Goal: Navigation & Orientation: Find specific page/section

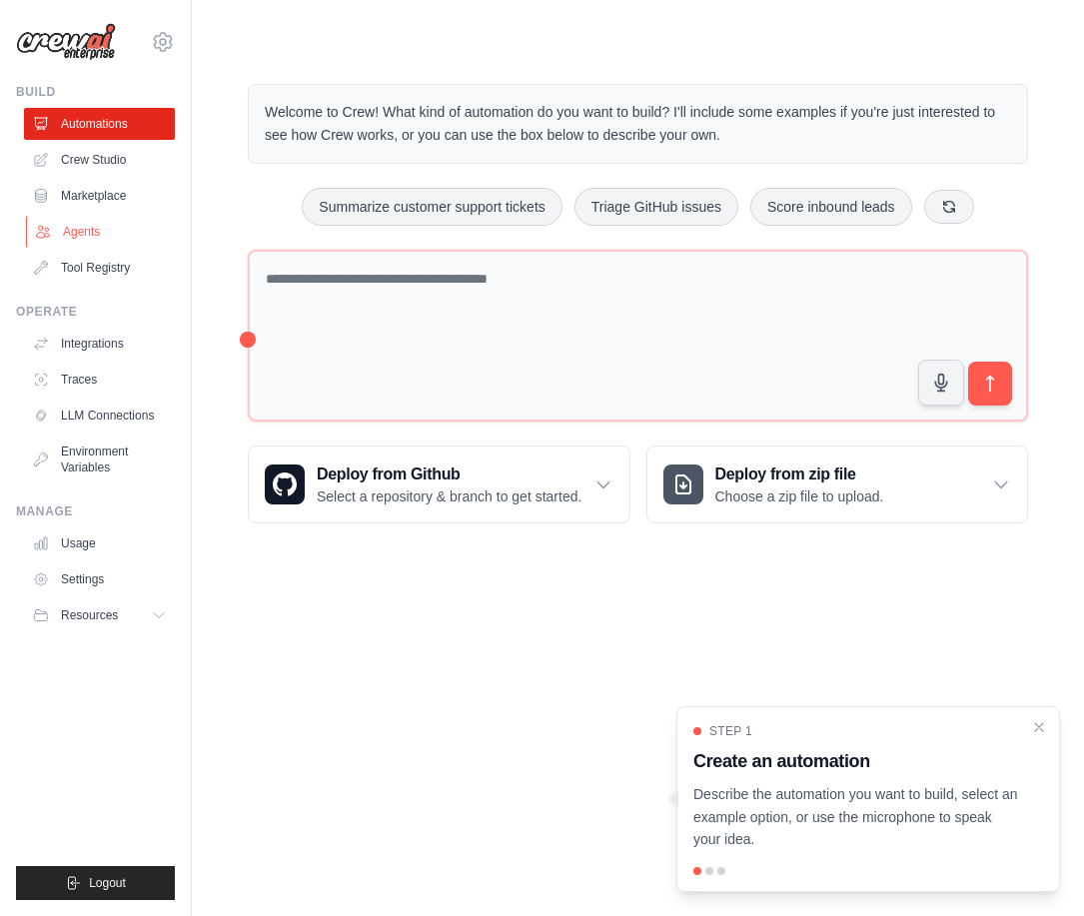
drag, startPoint x: 113, startPoint y: 229, endPoint x: 131, endPoint y: 238, distance: 20.1
click at [113, 229] on link "Agents" at bounding box center [101, 232] width 151 height 32
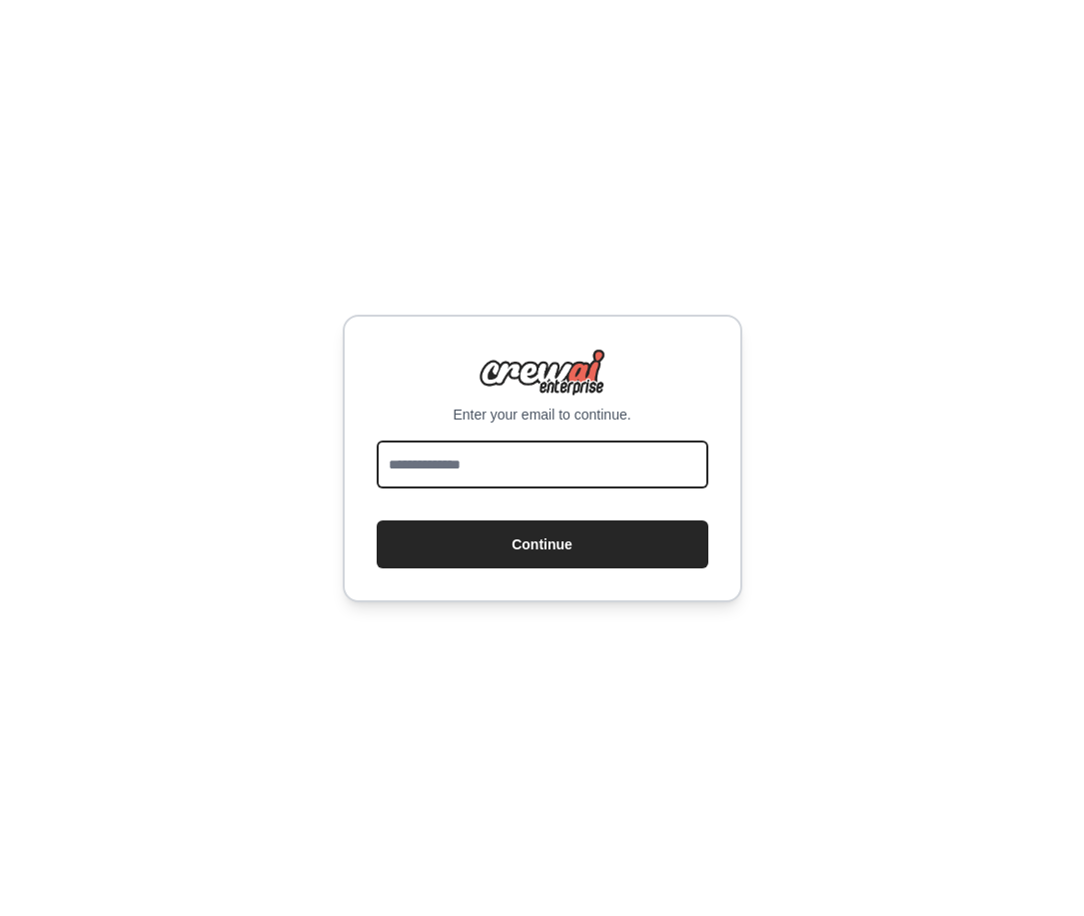
click at [645, 455] on input "email" at bounding box center [542, 464] width 332 height 48
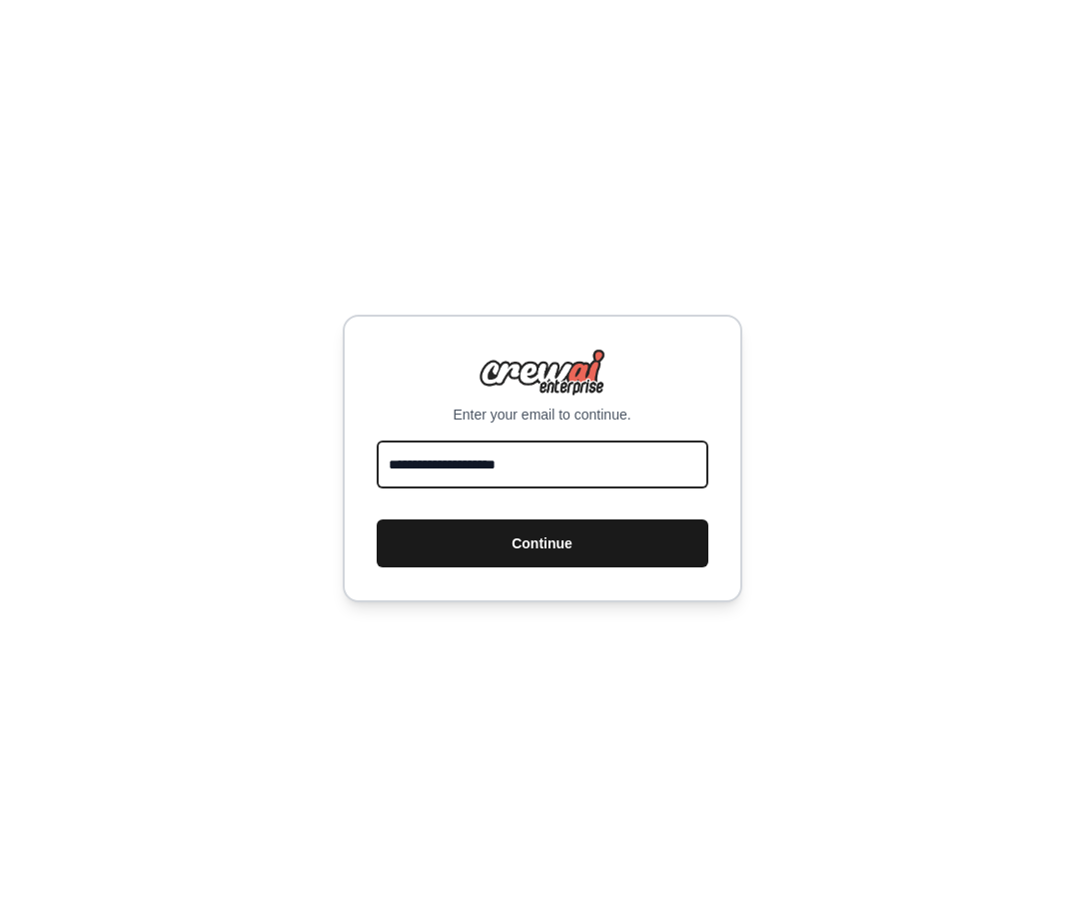
type input "**********"
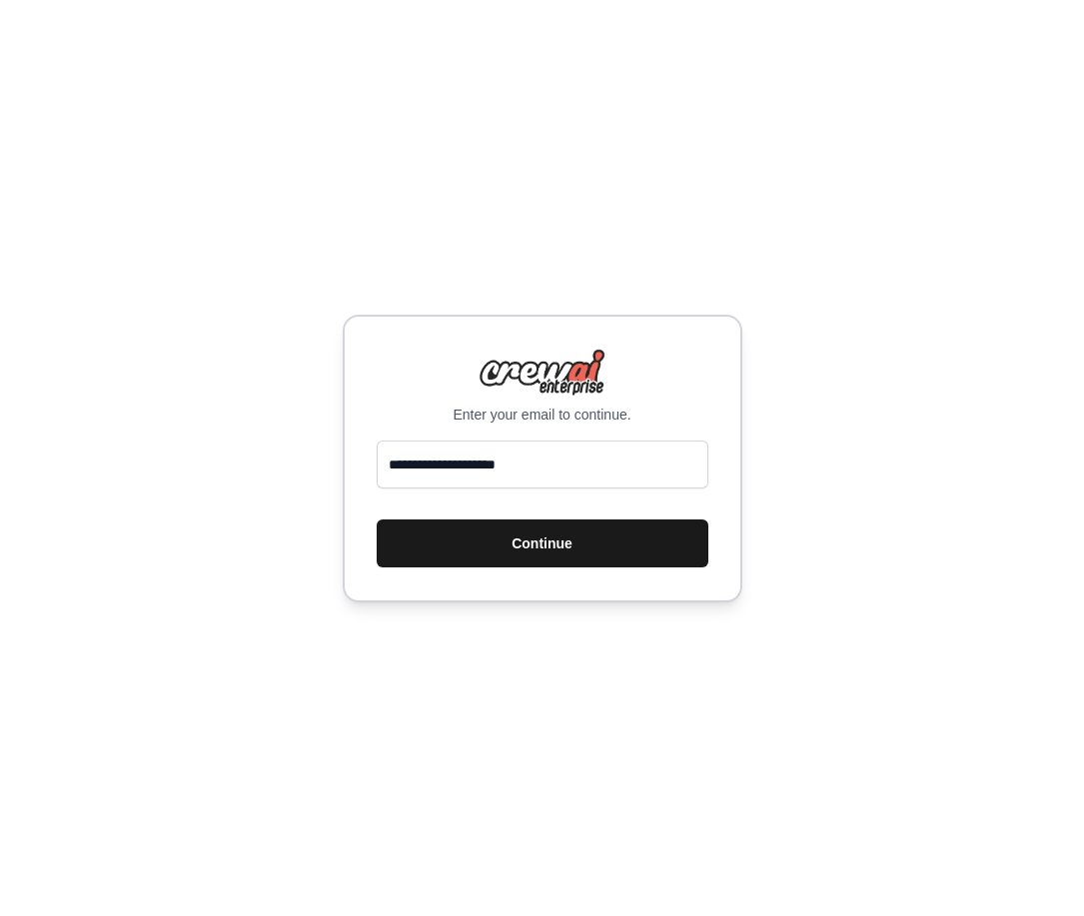
click at [604, 536] on button "Continue" at bounding box center [542, 543] width 332 height 48
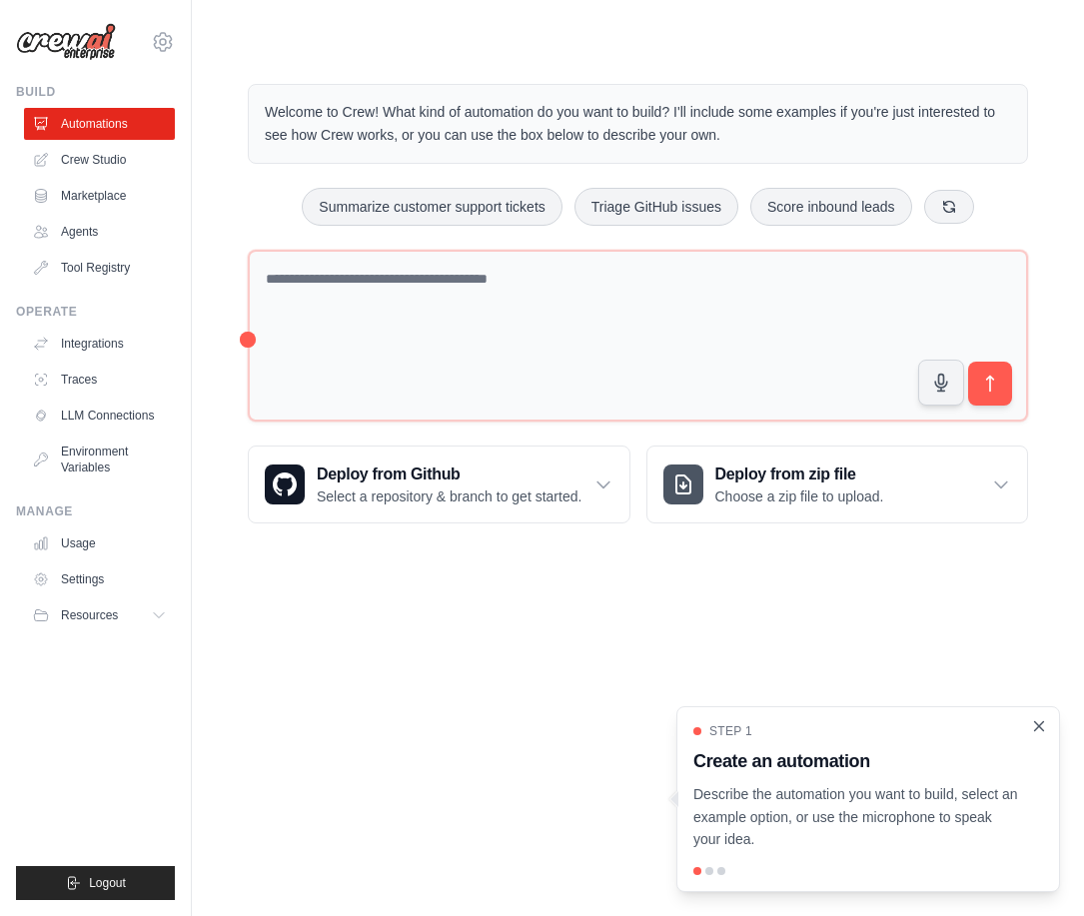
click at [1041, 727] on icon "Close walkthrough" at bounding box center [1039, 725] width 9 height 9
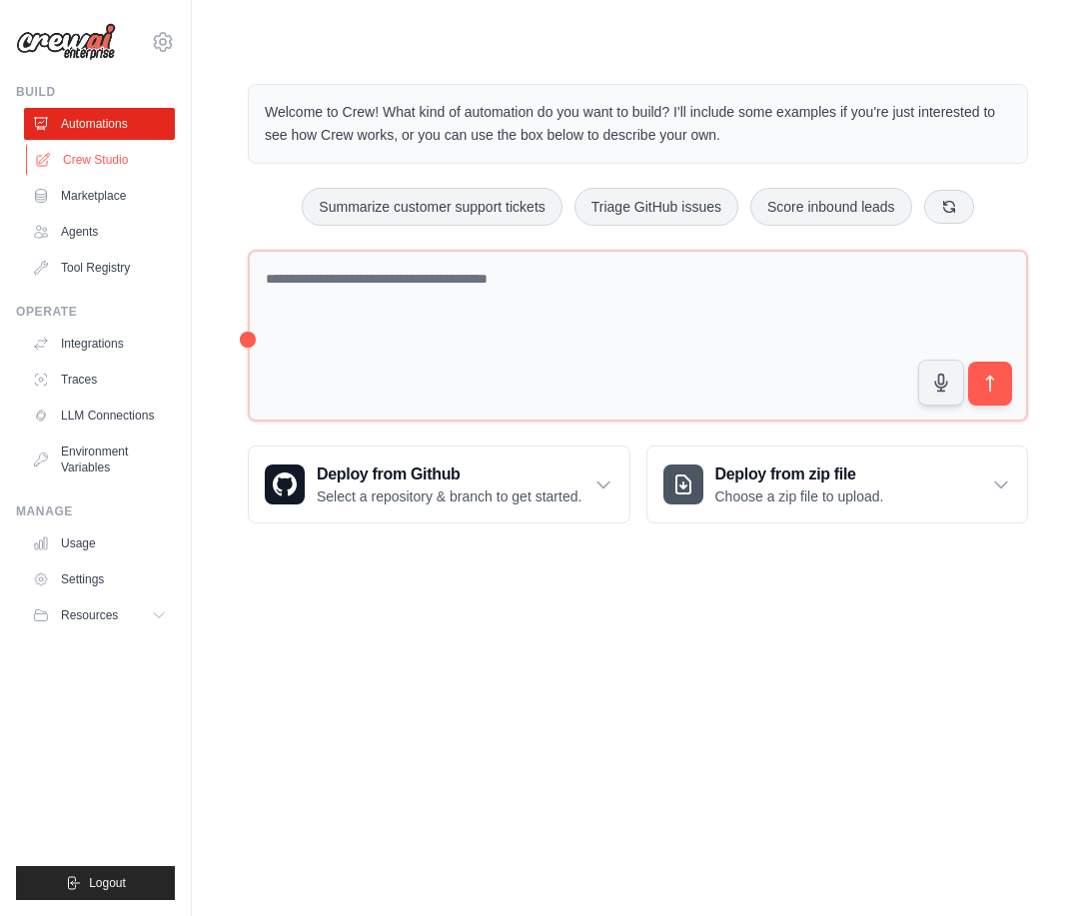
click at [117, 149] on link "Crew Studio" at bounding box center [101, 160] width 151 height 32
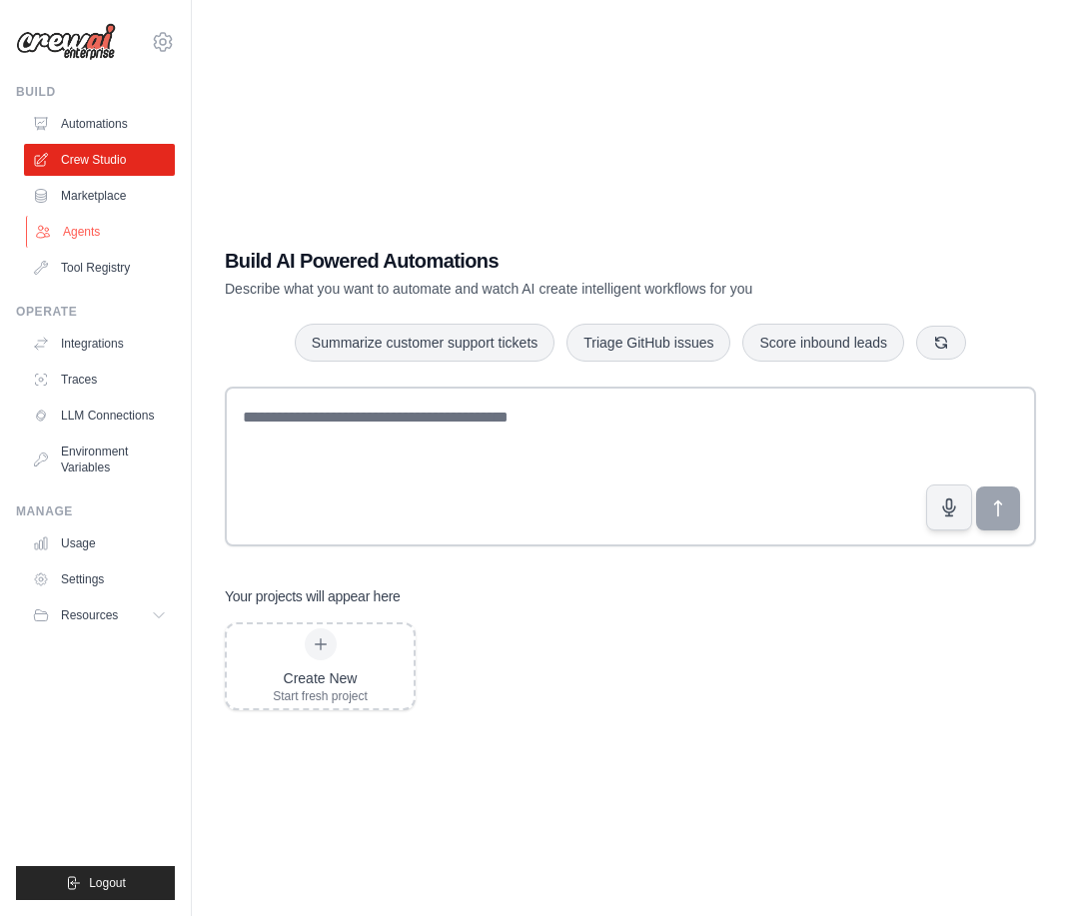
click at [110, 239] on link "Agents" at bounding box center [101, 232] width 151 height 32
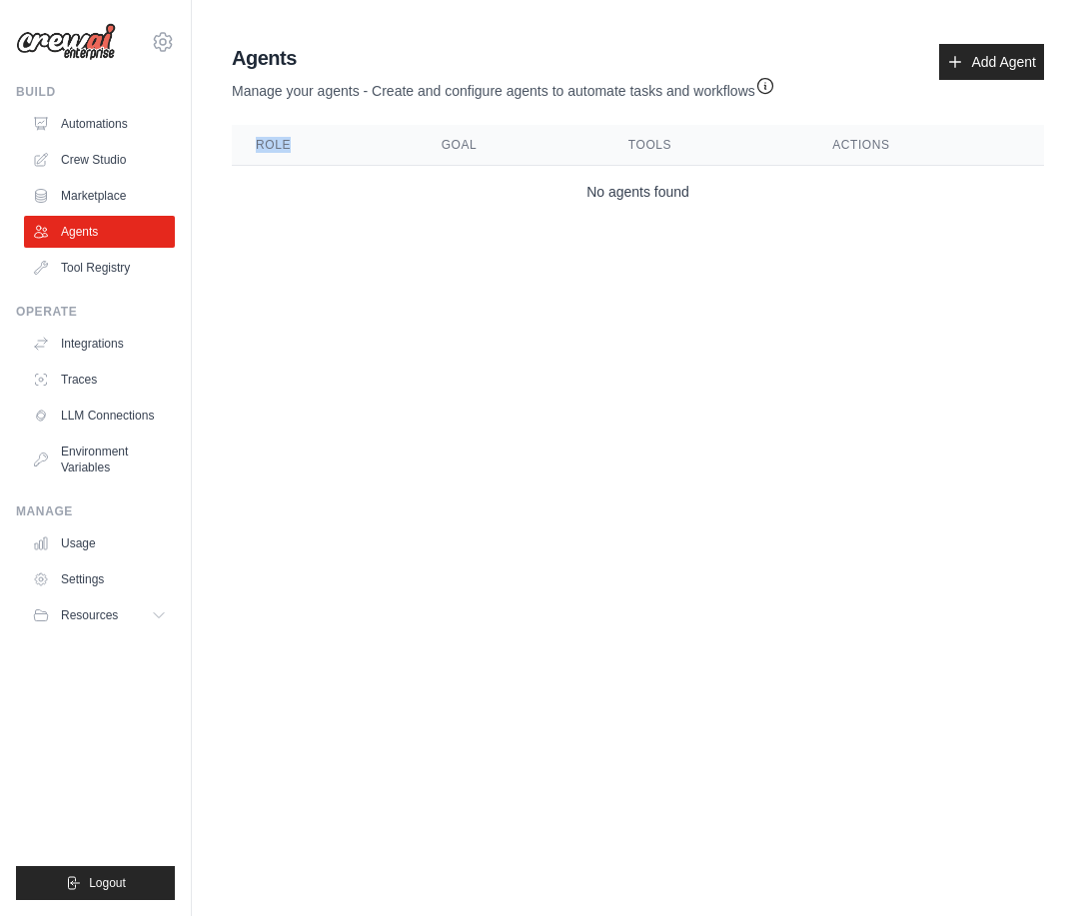
drag, startPoint x: 290, startPoint y: 143, endPoint x: 258, endPoint y: 142, distance: 32.0
click at [258, 142] on th "Role" at bounding box center [325, 145] width 186 height 41
drag, startPoint x: 677, startPoint y: 141, endPoint x: 642, endPoint y: 150, distance: 36.1
click at [642, 150] on th "Tools" at bounding box center [706, 145] width 204 height 41
drag, startPoint x: 887, startPoint y: 146, endPoint x: 828, endPoint y: 138, distance: 59.5
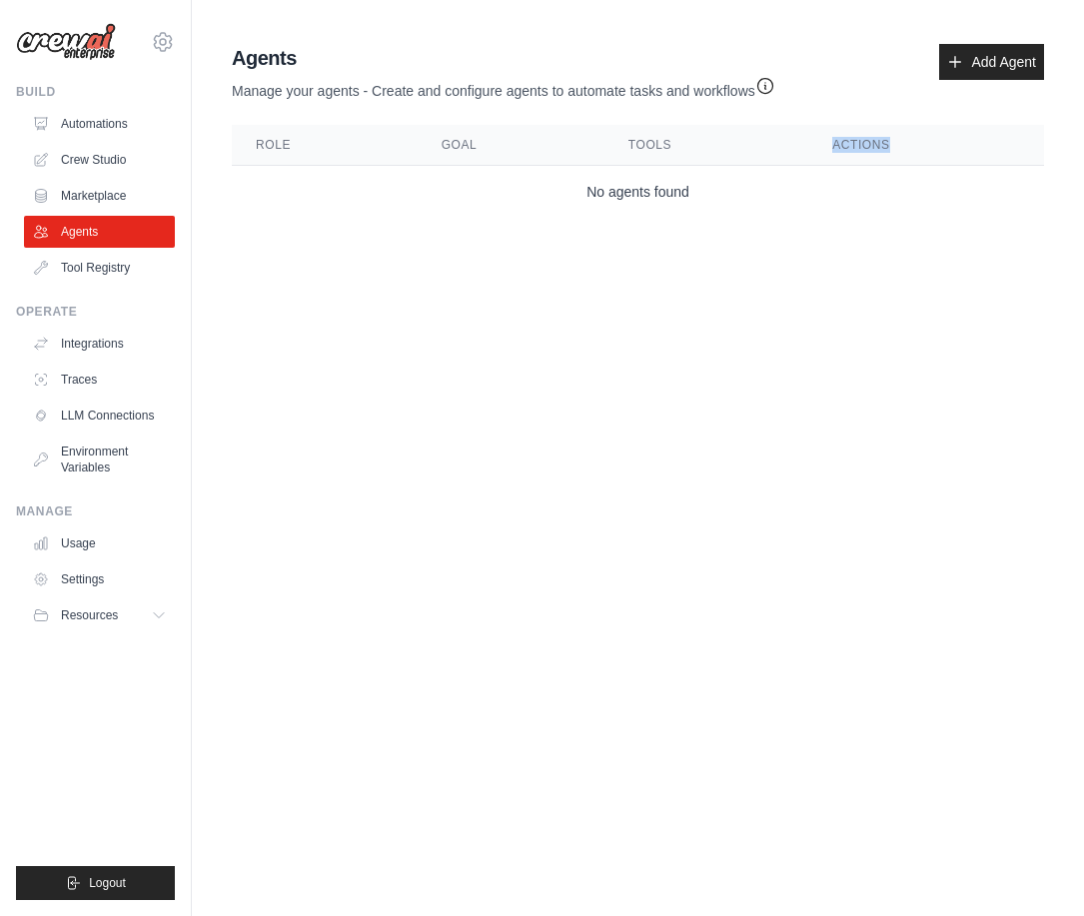
click at [828, 138] on th "Actions" at bounding box center [926, 145] width 236 height 41
click at [114, 265] on link "Tool Registry" at bounding box center [101, 268] width 151 height 32
click at [112, 266] on link "Tool Registry" at bounding box center [101, 268] width 151 height 32
click at [86, 275] on link "Tool Registry" at bounding box center [101, 268] width 151 height 32
